Goal: Task Accomplishment & Management: Use online tool/utility

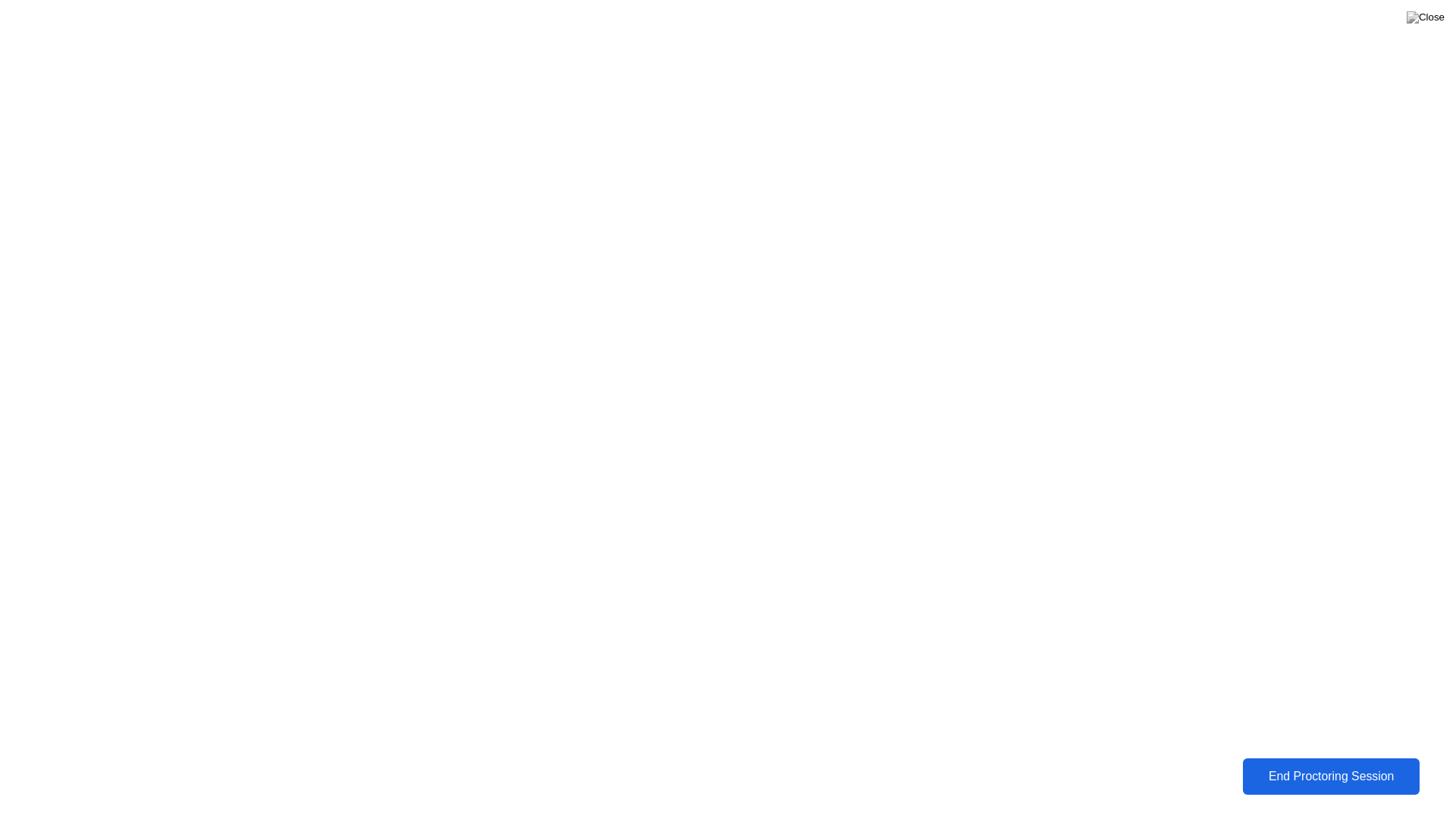
click at [1352, 783] on div "End Proctoring Session" at bounding box center [1331, 777] width 168 height 13
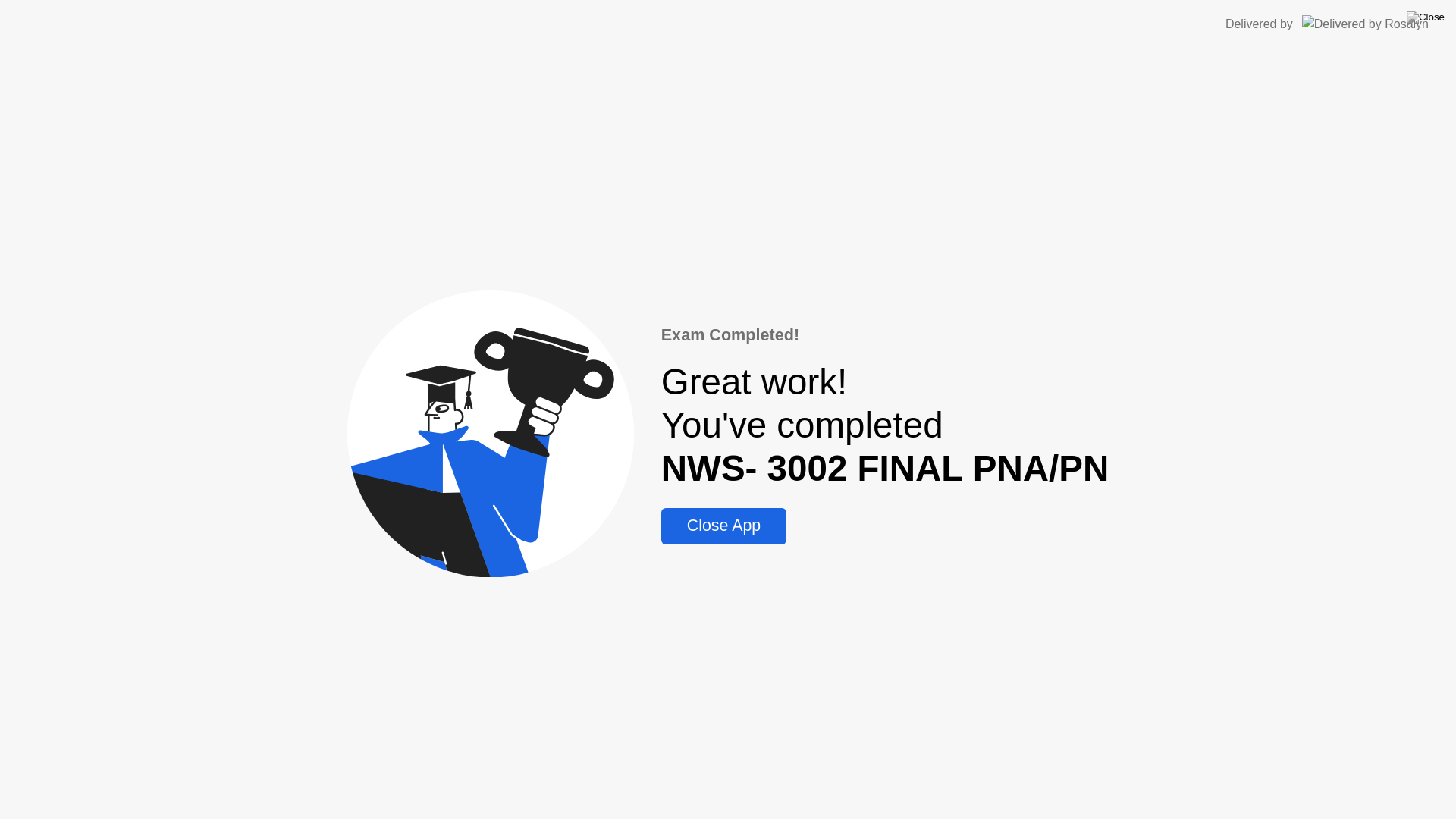
click at [741, 525] on div "Close App" at bounding box center [723, 526] width 116 height 19
